Goal: Obtain resource: Download file/media

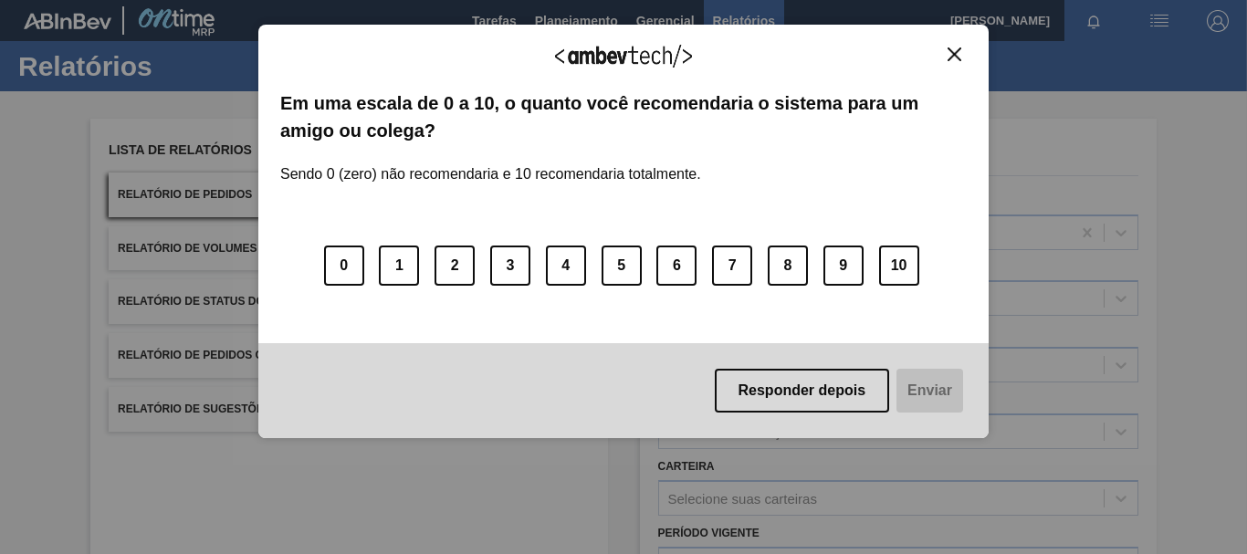
click at [967, 59] on div "Agradecemos seu feedback! Em uma escala de 0 a 10, o quanto você recomendaria o…" at bounding box center [623, 232] width 730 height 414
click at [956, 57] on img "Close" at bounding box center [954, 54] width 14 height 14
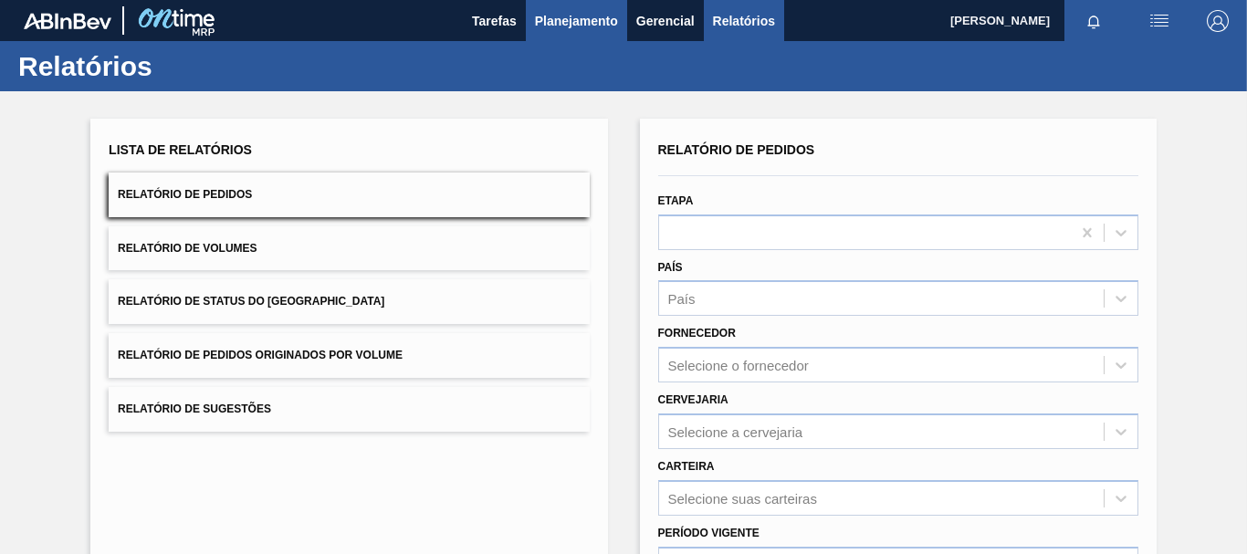
click at [597, 12] on span "Planejamento" at bounding box center [576, 21] width 83 height 22
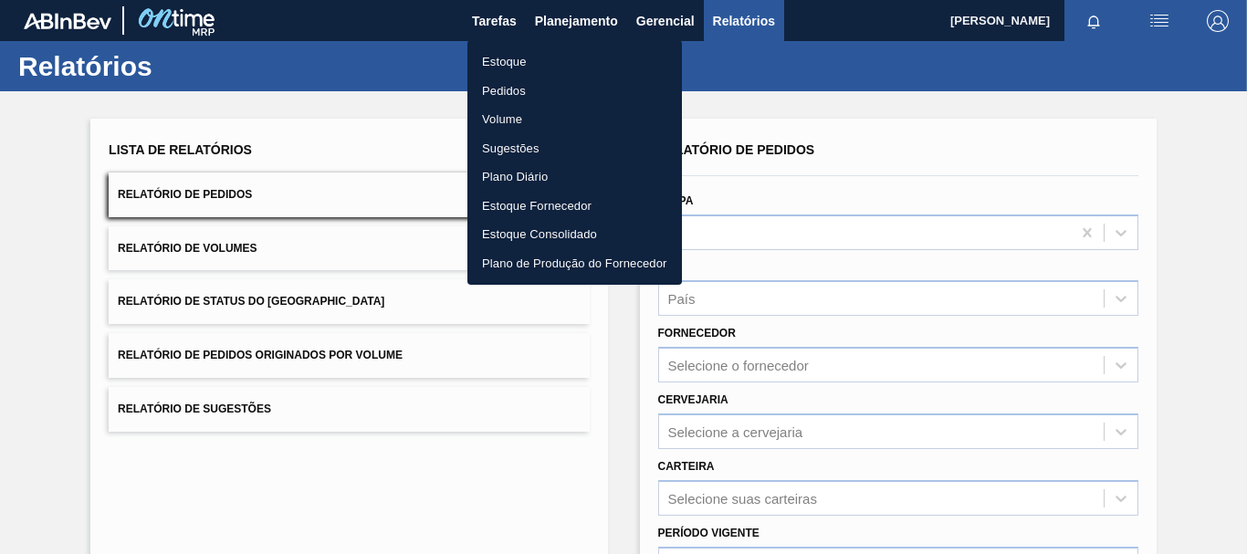
click at [821, 170] on div at bounding box center [623, 277] width 1247 height 554
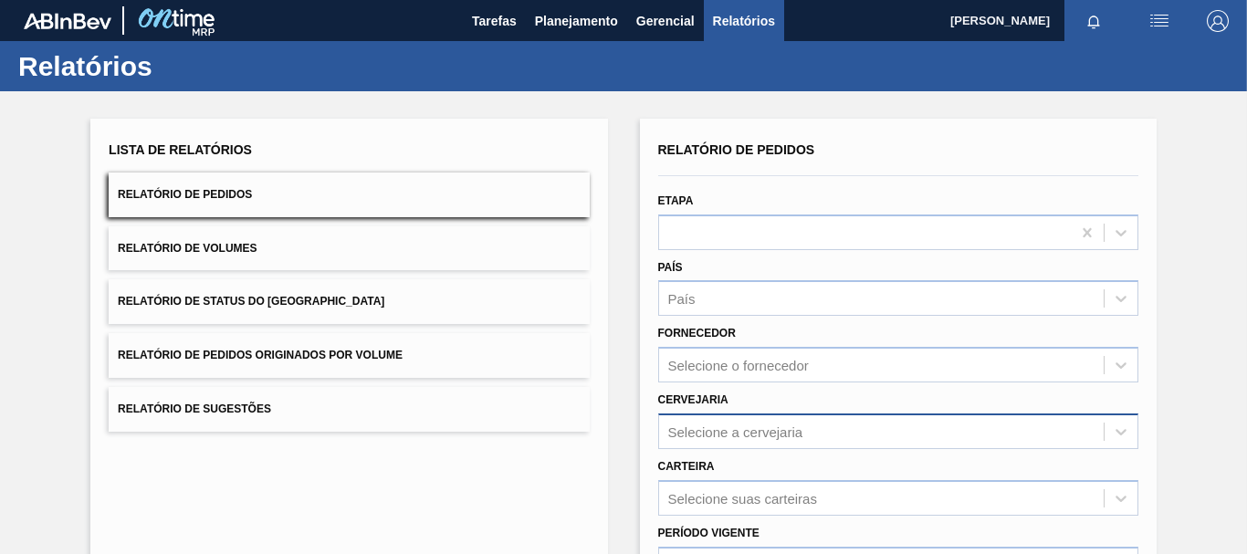
scroll to position [91, 0]
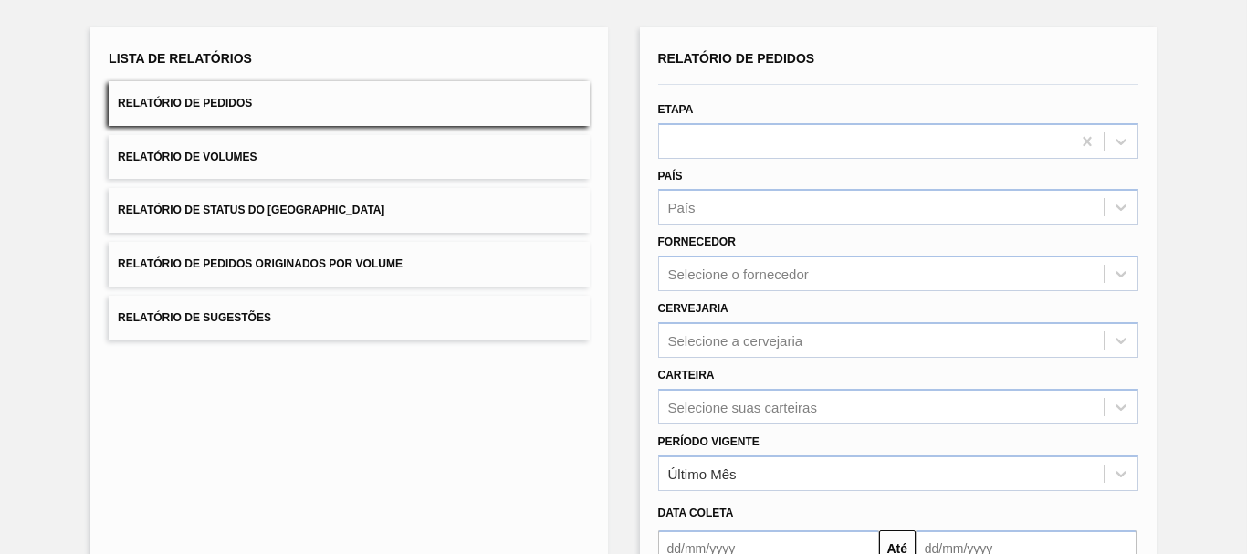
click at [741, 362] on div "Carteira Selecione suas carteiras" at bounding box center [898, 393] width 480 height 62
click at [731, 341] on div "Selecione a cervejaria" at bounding box center [735, 340] width 135 height 16
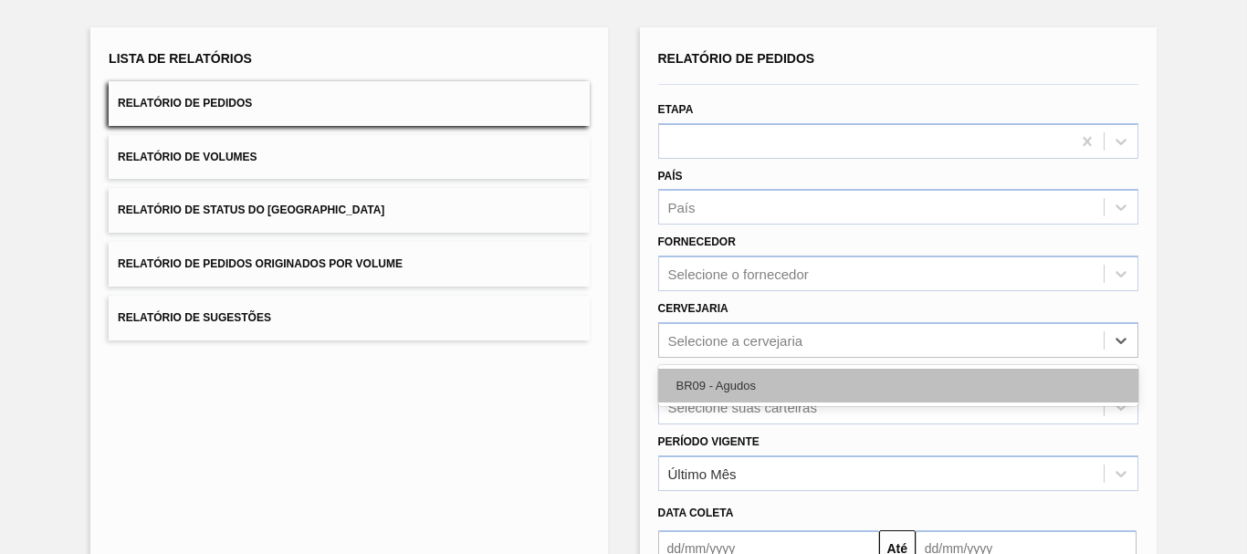
click at [725, 381] on div "BR09 - Agudos" at bounding box center [898, 386] width 480 height 34
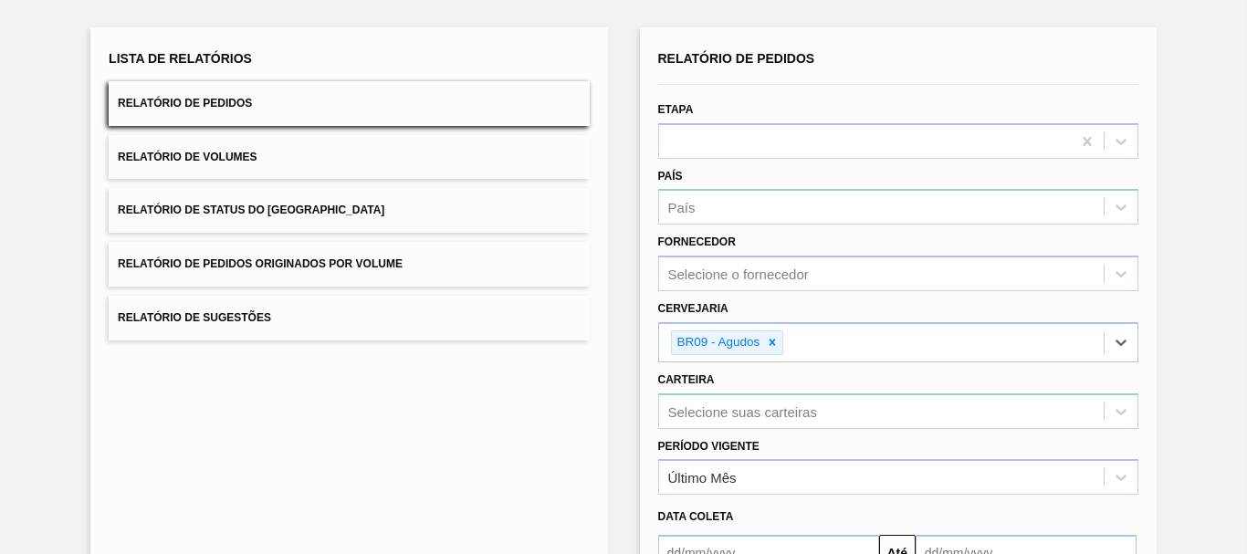
scroll to position [183, 0]
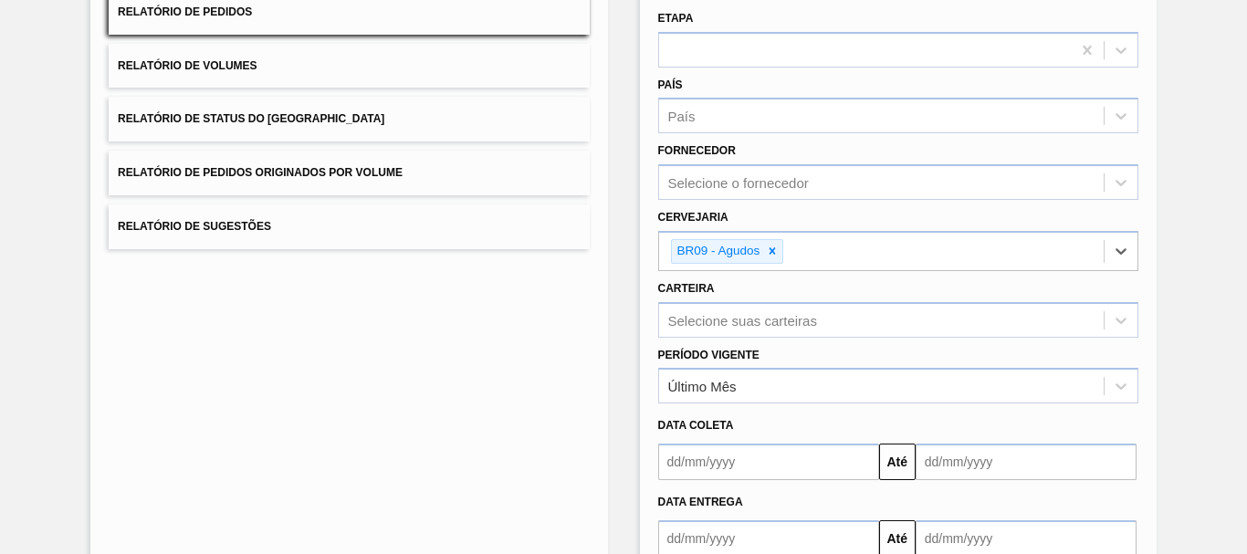
click at [730, 455] on input "text" at bounding box center [768, 462] width 221 height 37
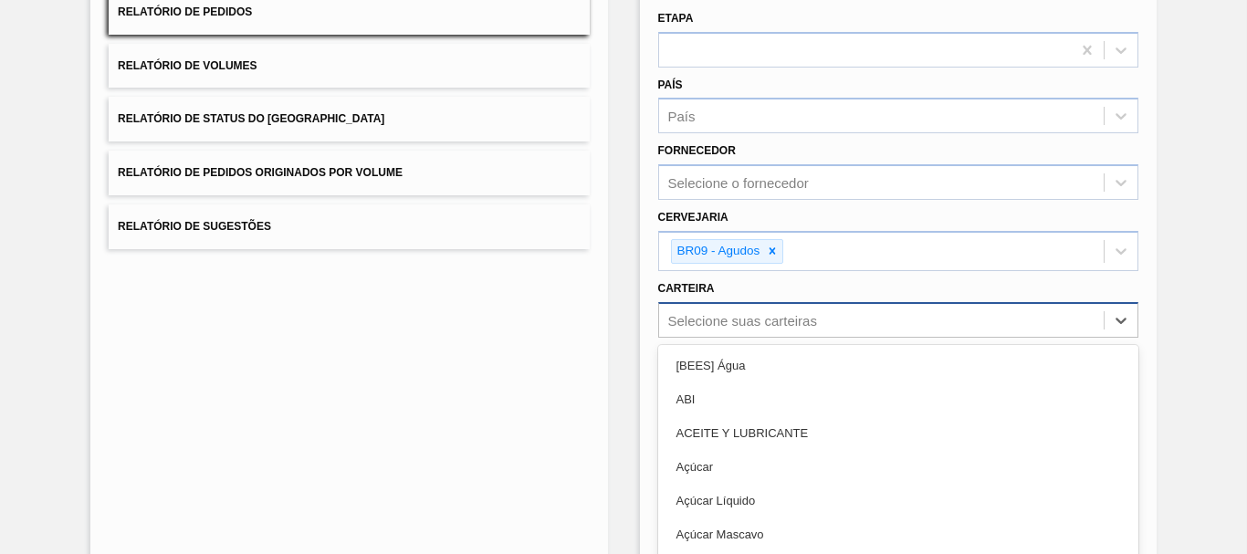
click at [1100, 312] on div "option ABI focused, 2 of 101. 101 results available. Use Up and Down to choose …" at bounding box center [898, 320] width 480 height 36
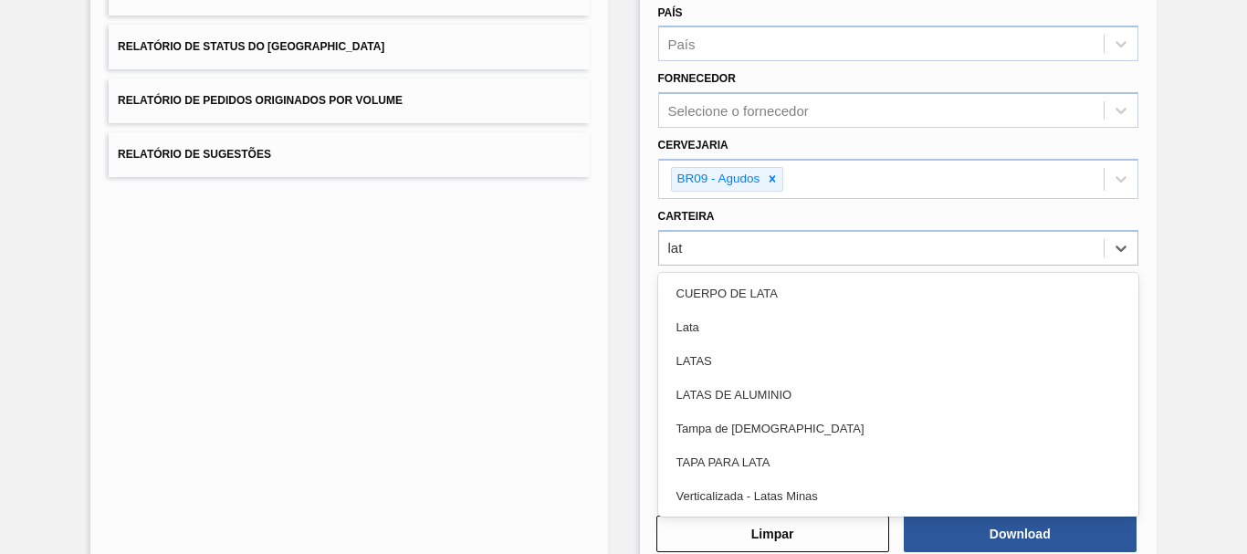
type input "lata"
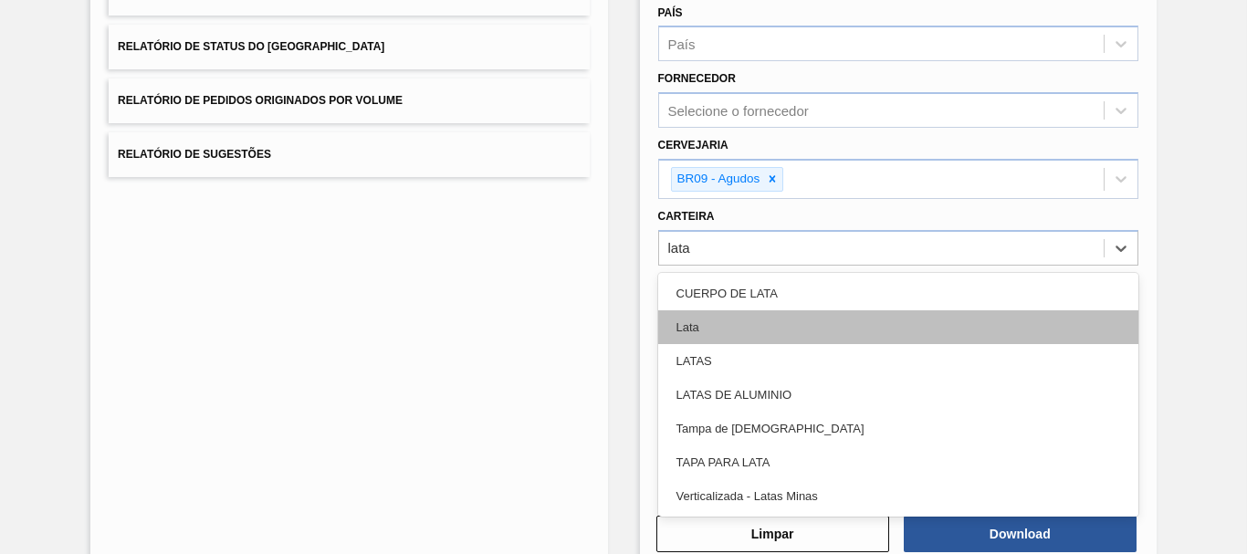
click at [749, 327] on div "Lata" at bounding box center [898, 327] width 480 height 34
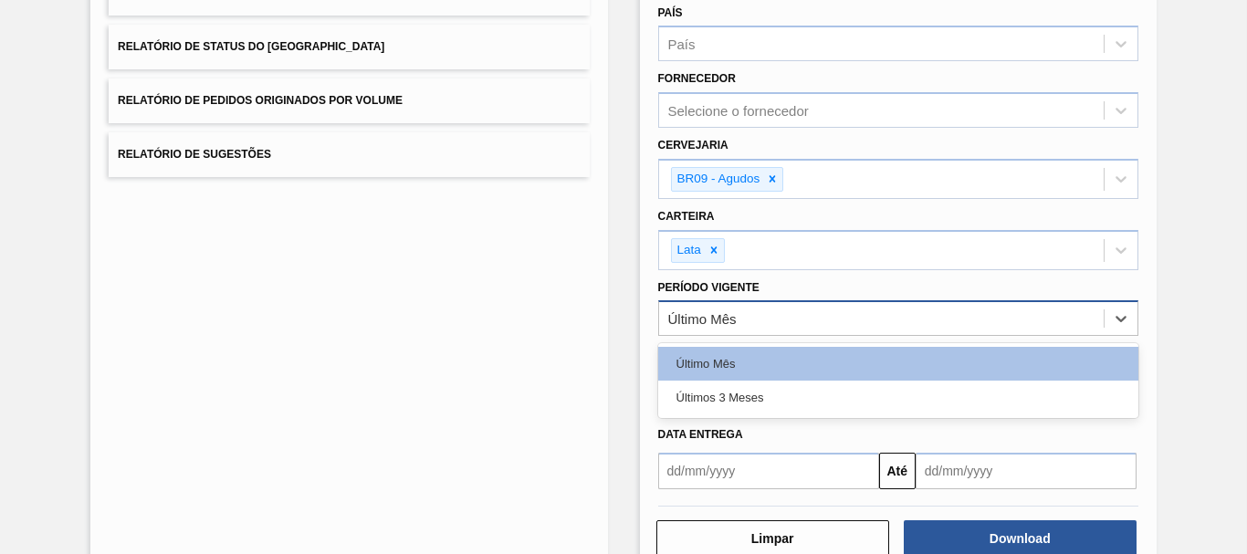
click at [801, 322] on div "Último Mês" at bounding box center [881, 319] width 444 height 26
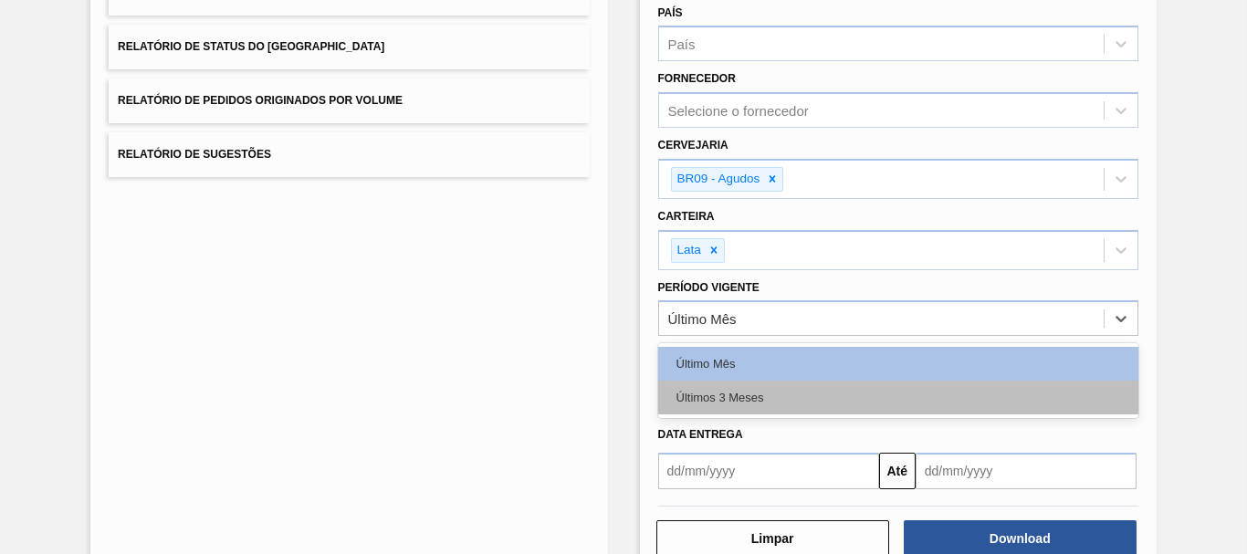
click at [722, 412] on div "Últimos 3 Meses" at bounding box center [898, 398] width 480 height 34
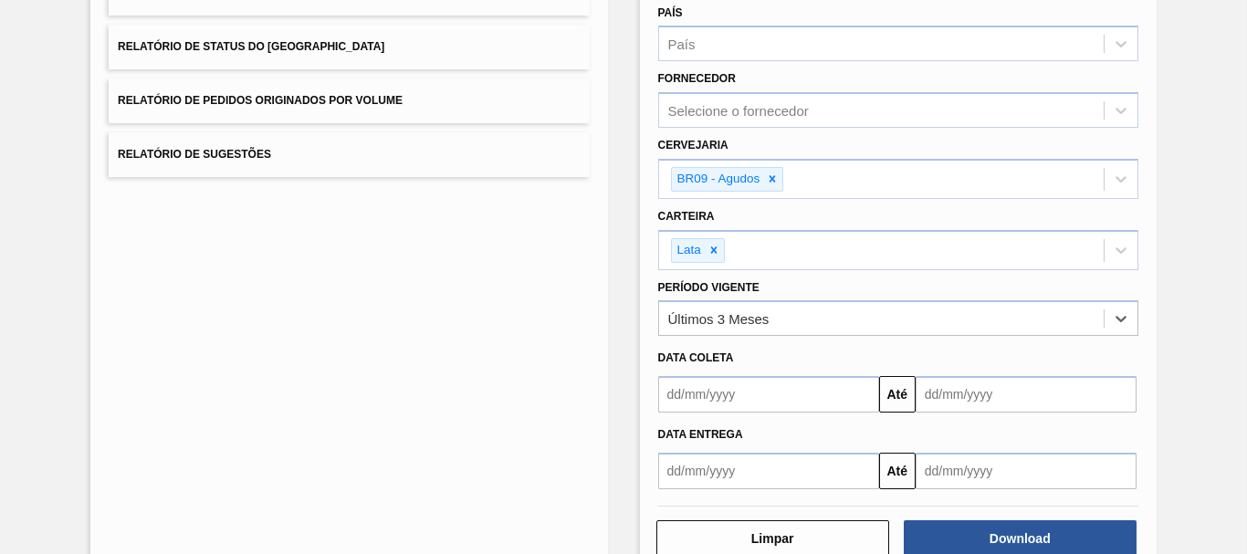
click at [732, 408] on input "text" at bounding box center [768, 394] width 221 height 37
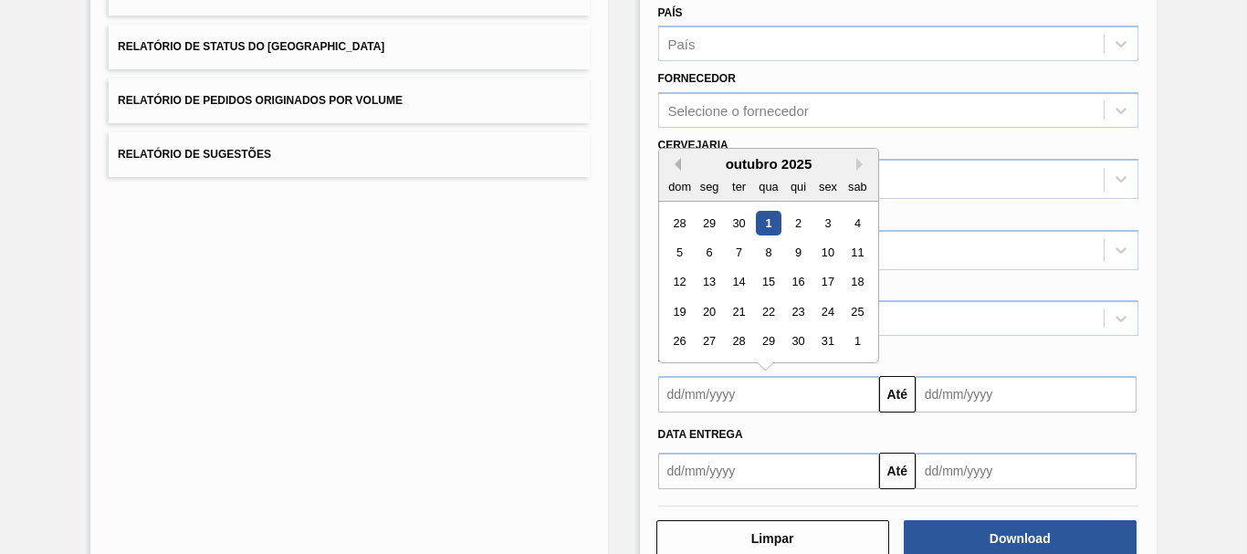
click at [673, 161] on button "Previous Month" at bounding box center [674, 164] width 13 height 13
click at [825, 226] on div "1" at bounding box center [827, 223] width 25 height 25
type input "[DATE]"
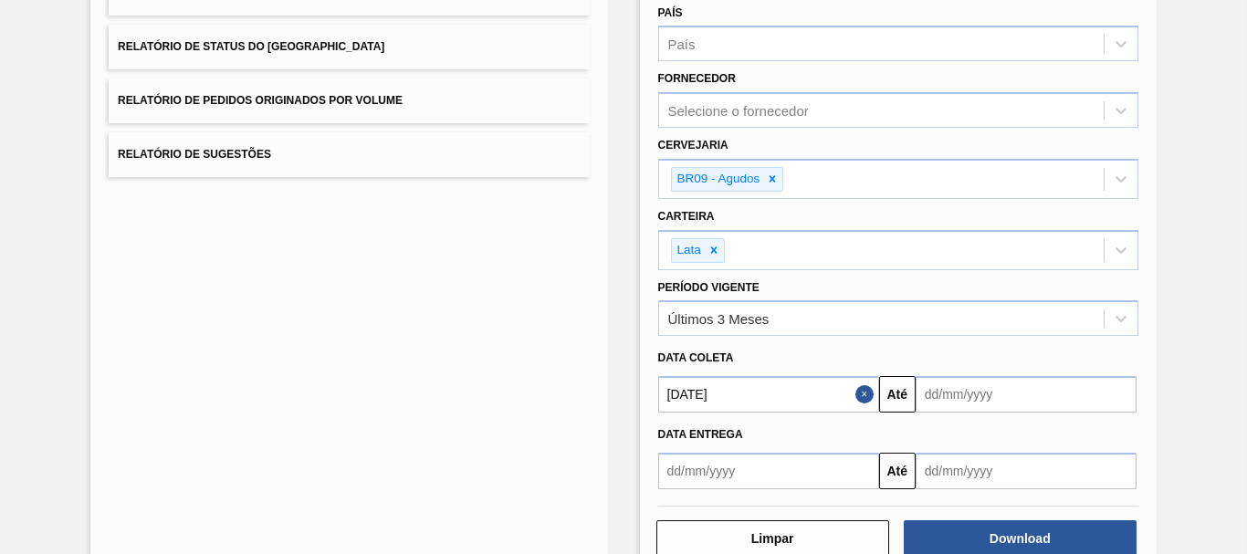
click at [950, 382] on input "text" at bounding box center [1025, 394] width 221 height 37
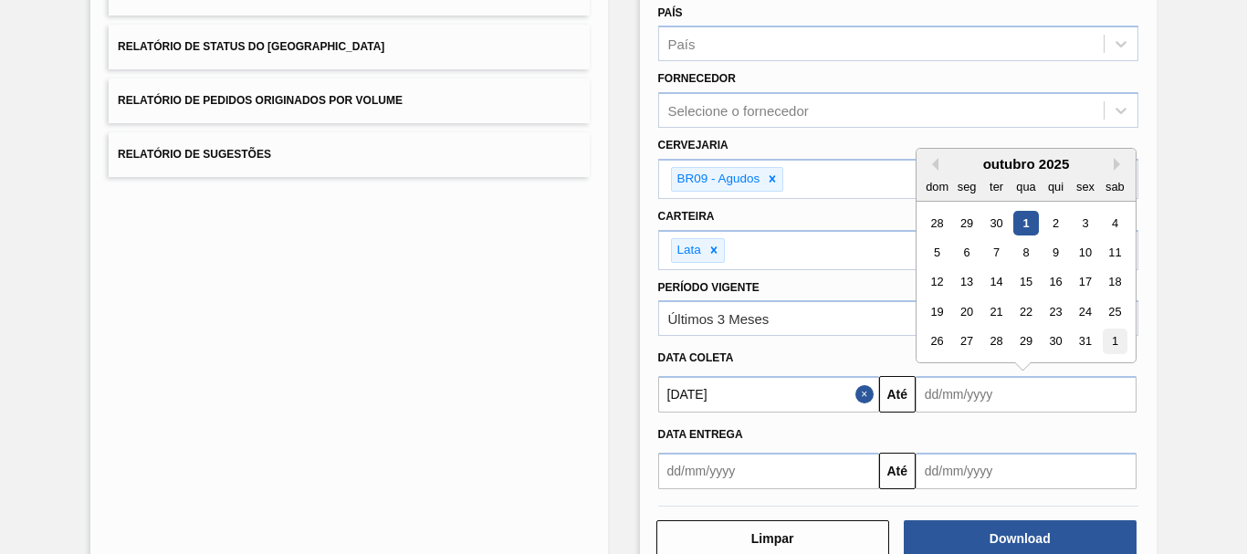
click at [1112, 338] on div "1" at bounding box center [1115, 341] width 25 height 25
type input "[DATE]"
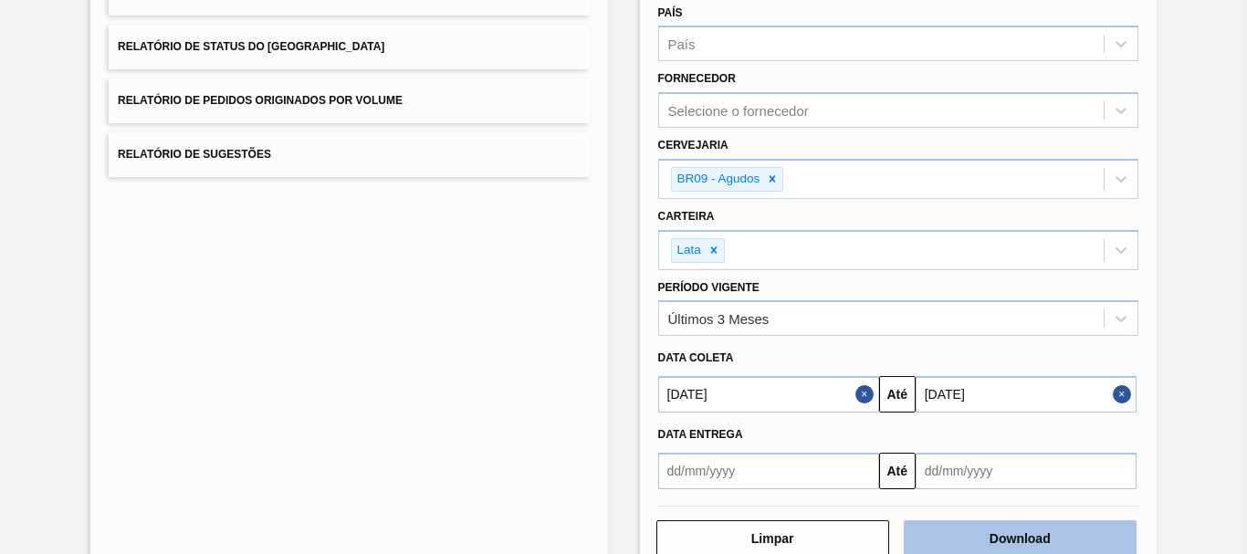
click at [1046, 530] on button "Download" at bounding box center [1020, 538] width 233 height 37
